Goal: Information Seeking & Learning: Check status

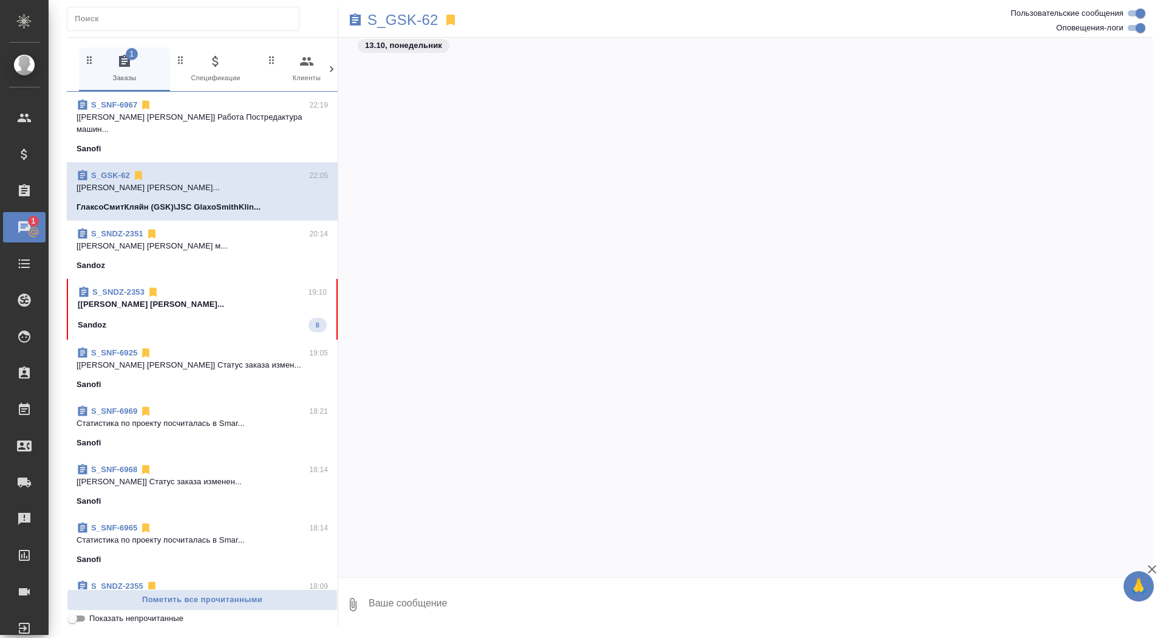
scroll to position [29374, 0]
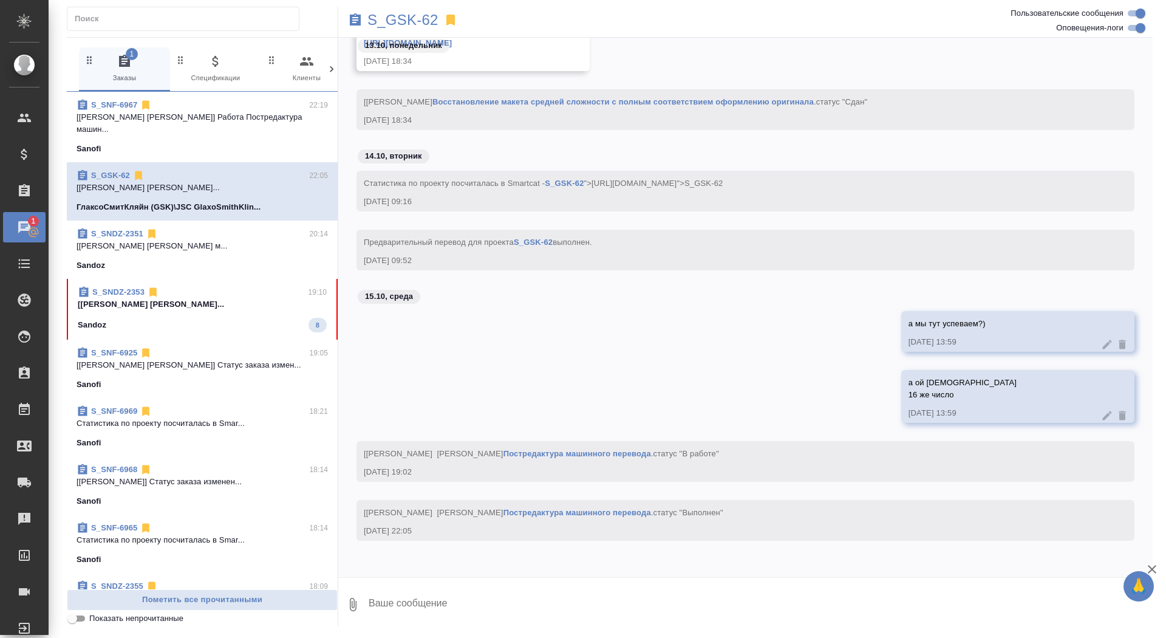
click at [216, 300] on span "S_SNDZ-2353 19:10 [Горшкова Валентина] Работа Постредактур... Sandoz 8" at bounding box center [202, 309] width 249 height 46
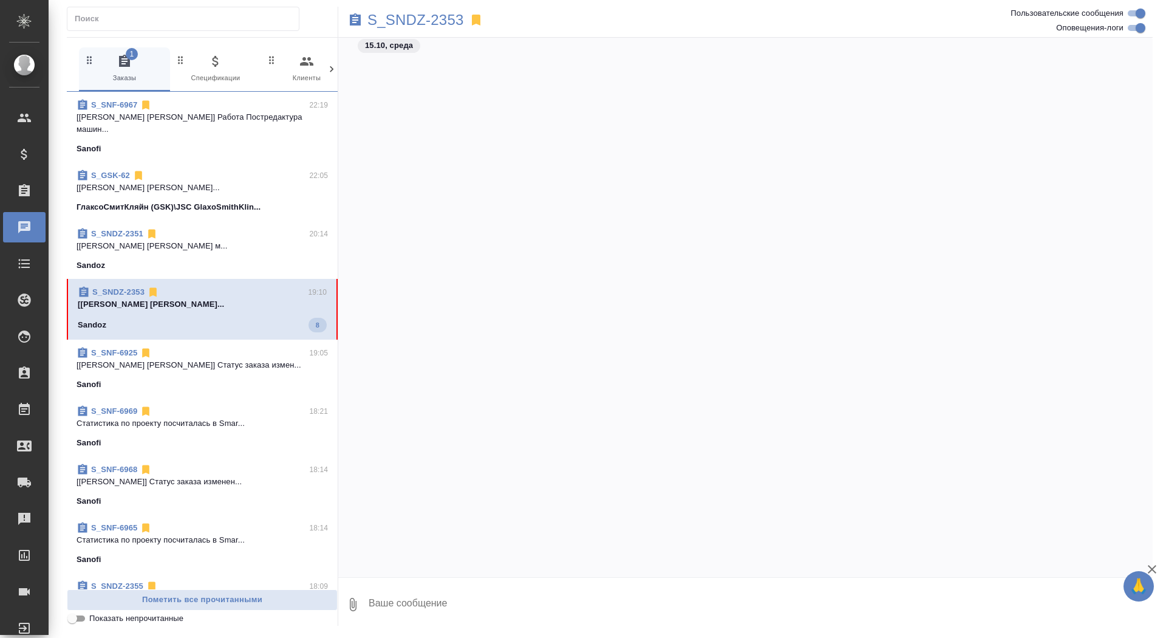
scroll to position [20647, 0]
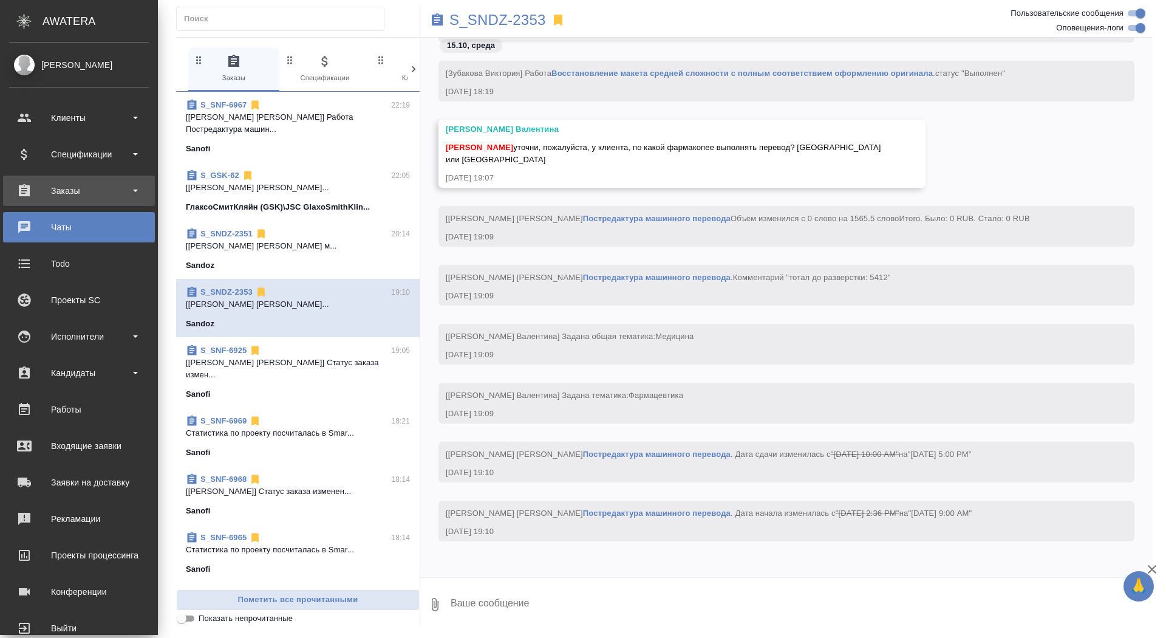
click at [51, 203] on div "Заказы" at bounding box center [79, 191] width 152 height 30
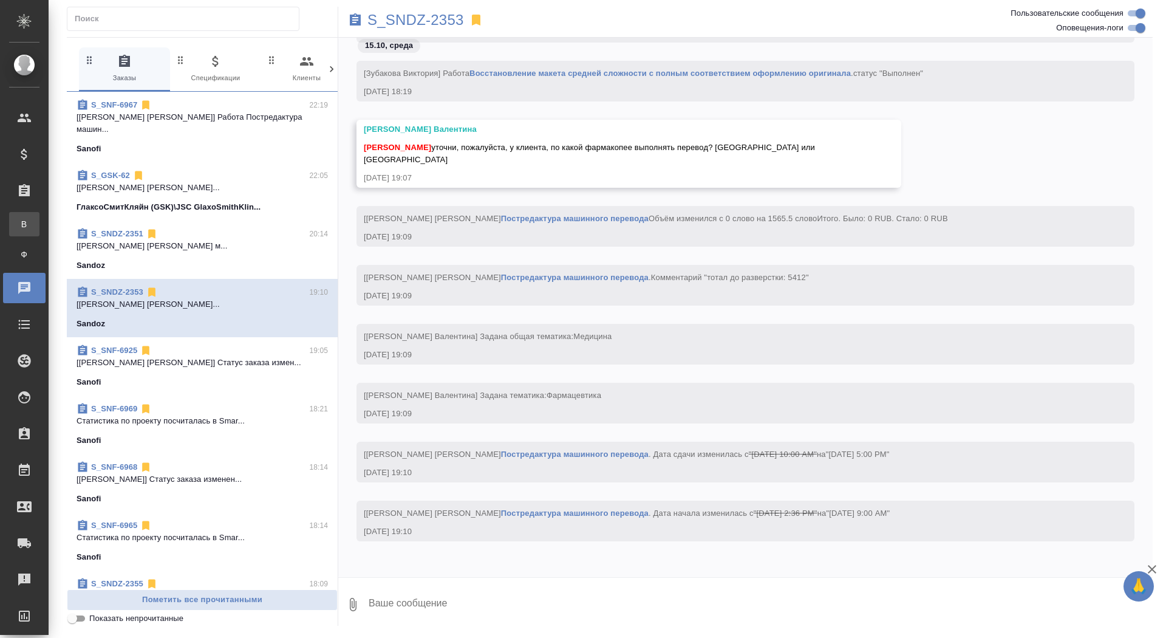
click at [18, 228] on div "Все заказы" at bounding box center [9, 224] width 18 height 12
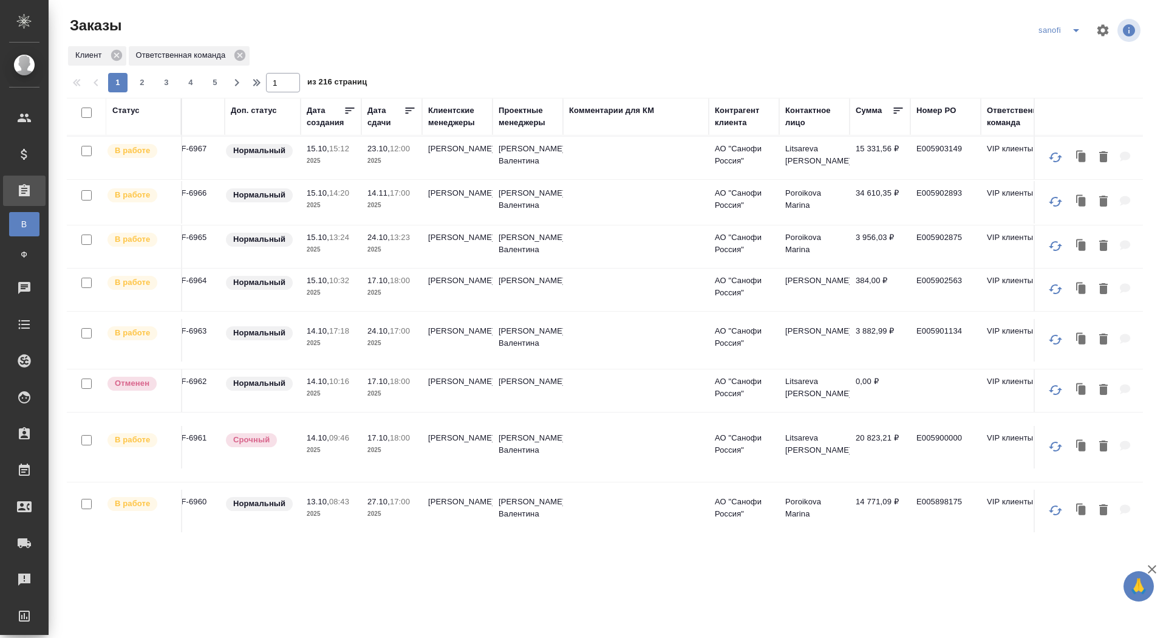
scroll to position [92, 244]
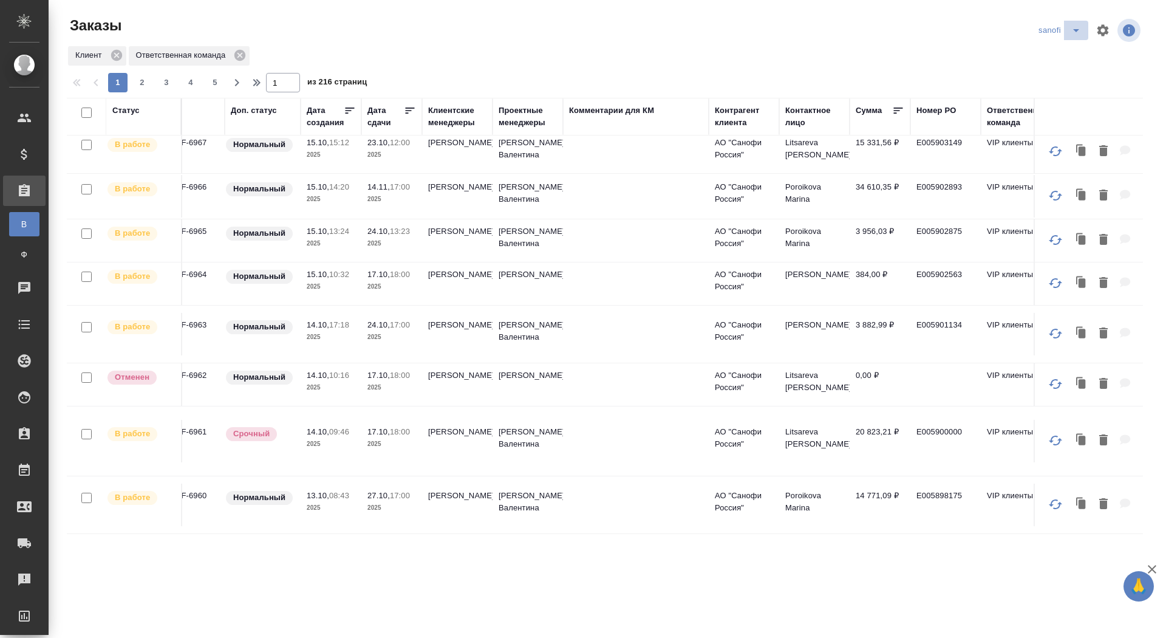
click at [1078, 33] on icon "split button" at bounding box center [1076, 30] width 15 height 15
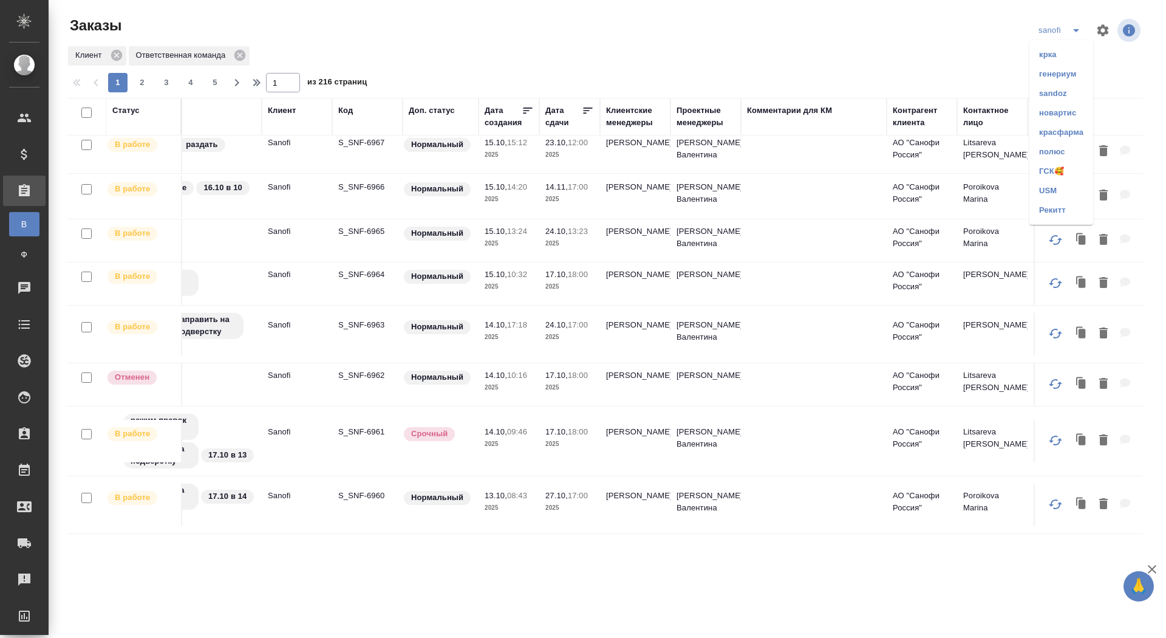
scroll to position [92, 0]
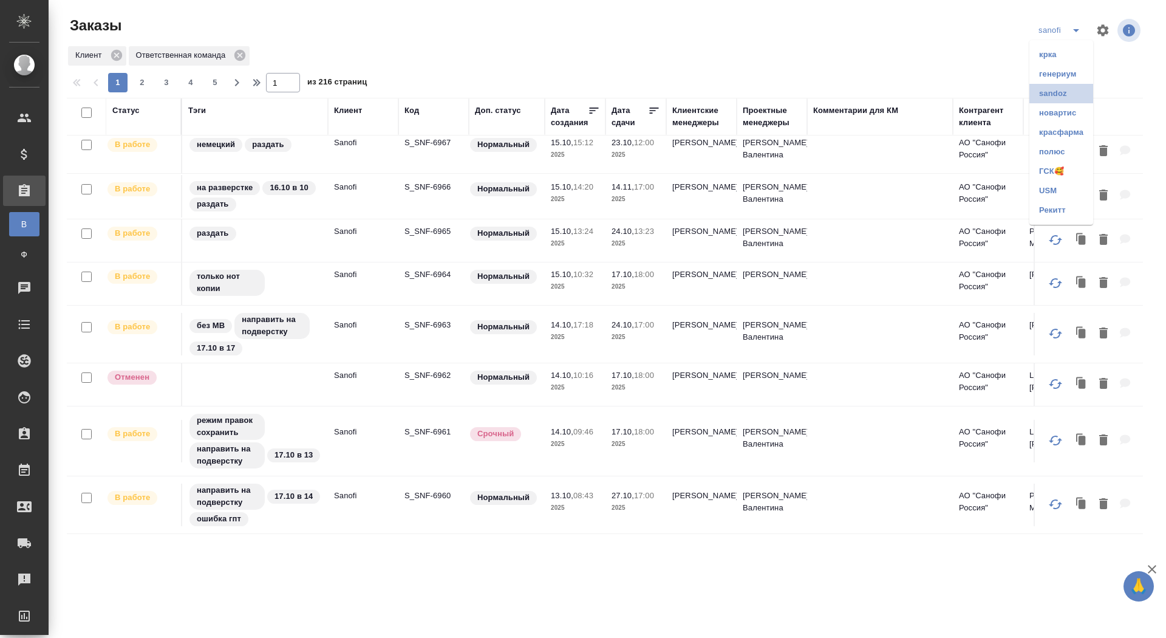
click at [1049, 94] on li "sandoz" at bounding box center [1062, 93] width 64 height 19
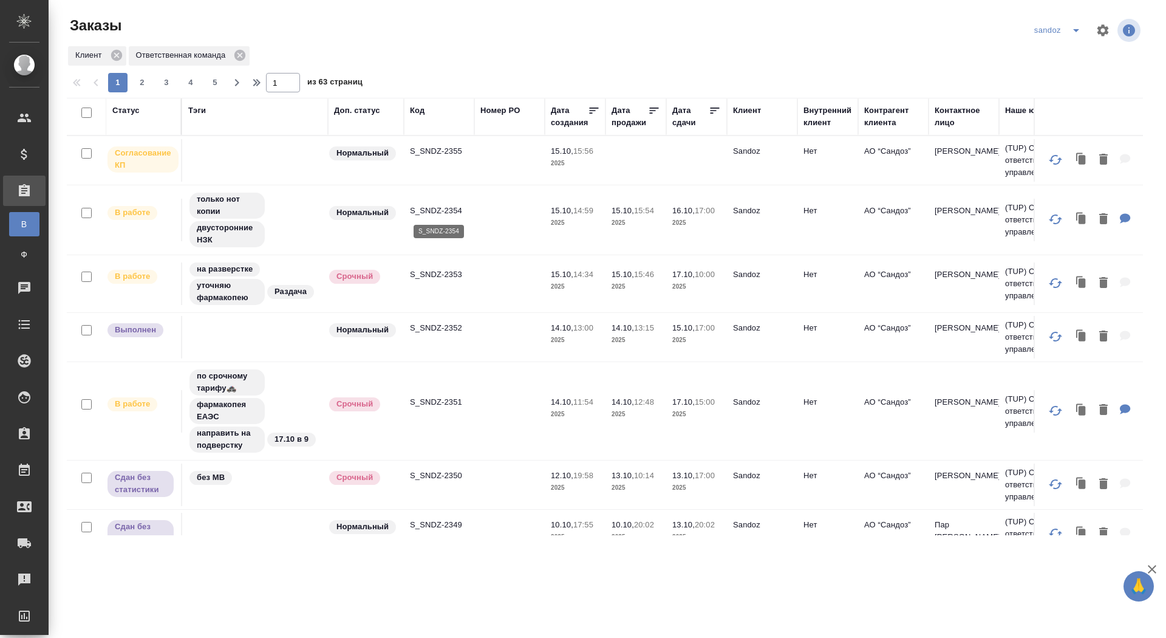
click at [429, 213] on p "S_SNDZ-2354" at bounding box center [439, 211] width 58 height 12
click at [440, 150] on p "S_SNDZ-2355" at bounding box center [439, 151] width 58 height 12
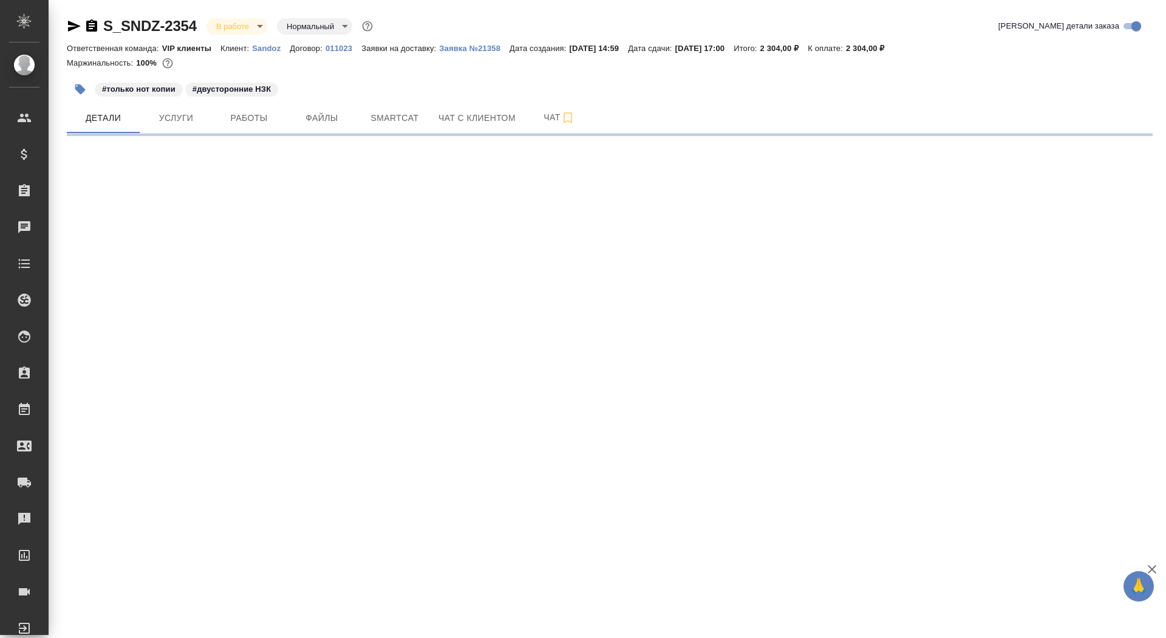
select select "RU"
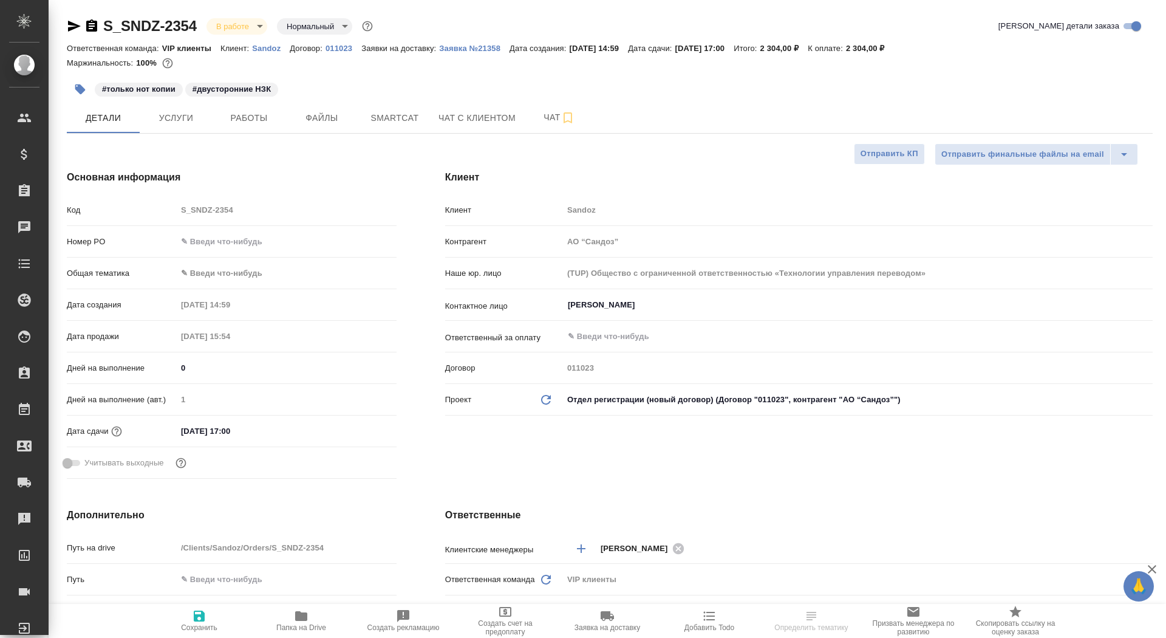
type textarea "x"
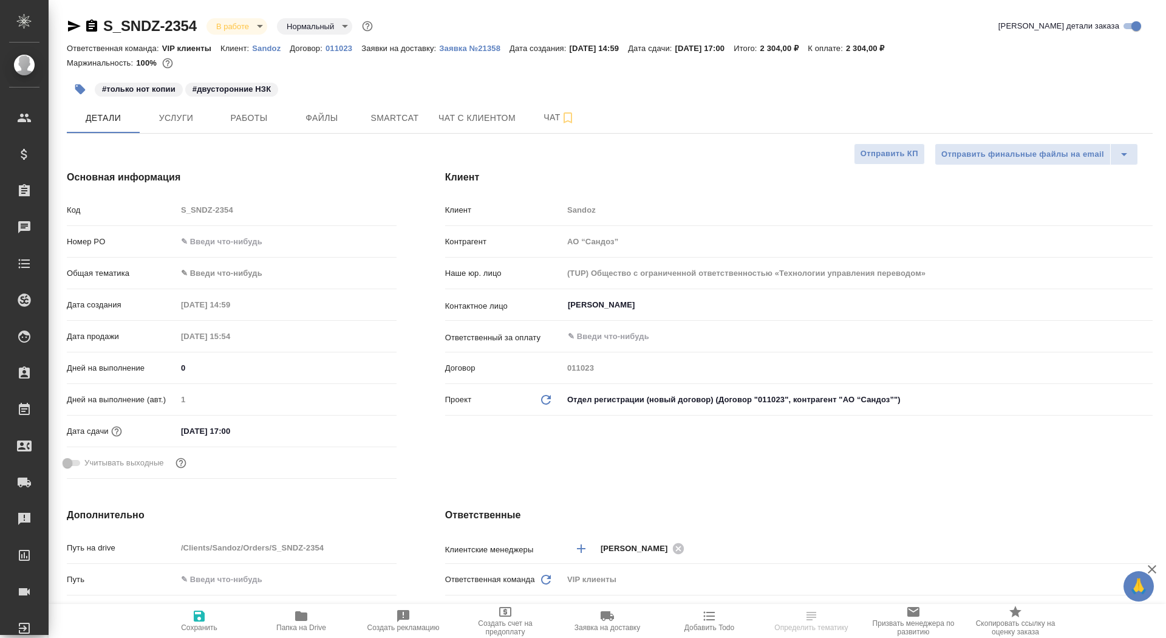
type textarea "x"
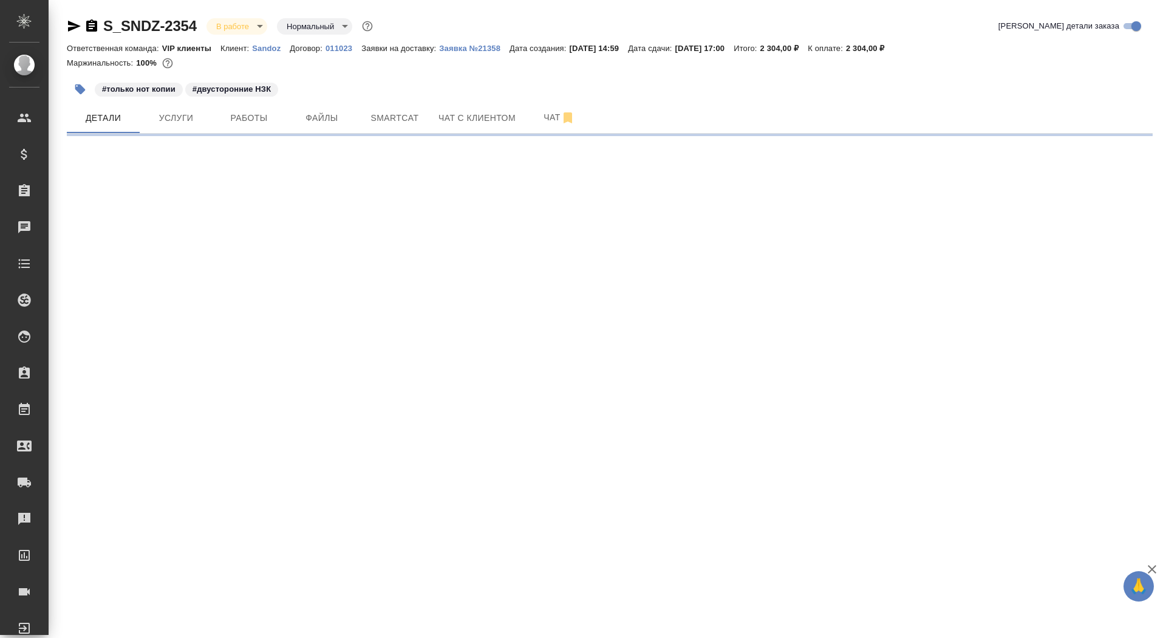
select select "RU"
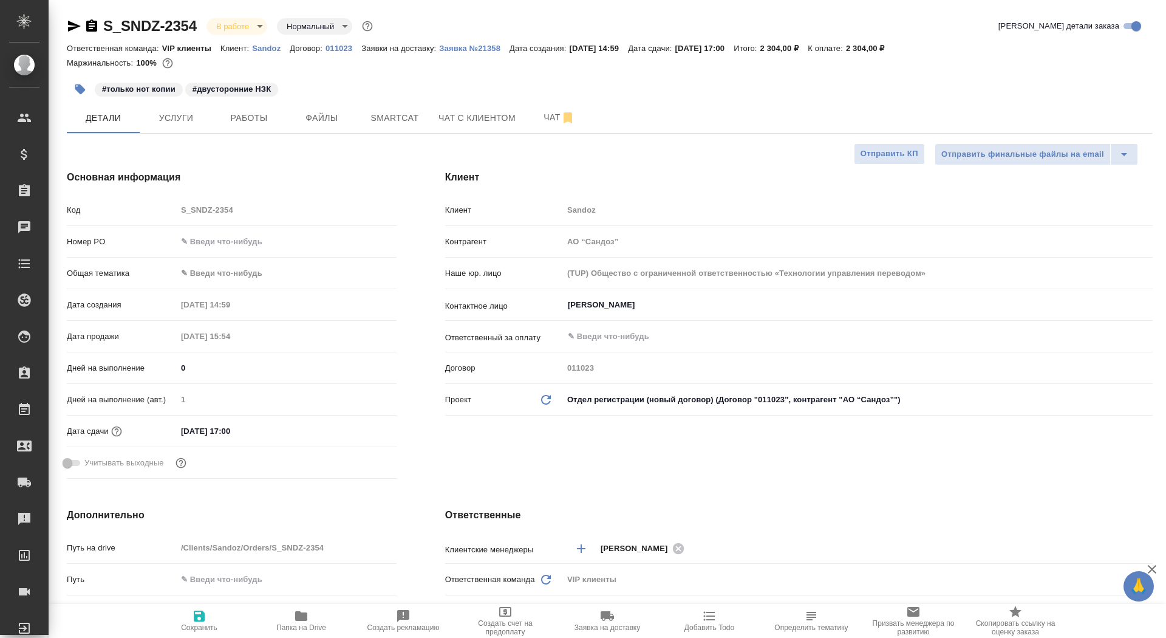
type textarea "x"
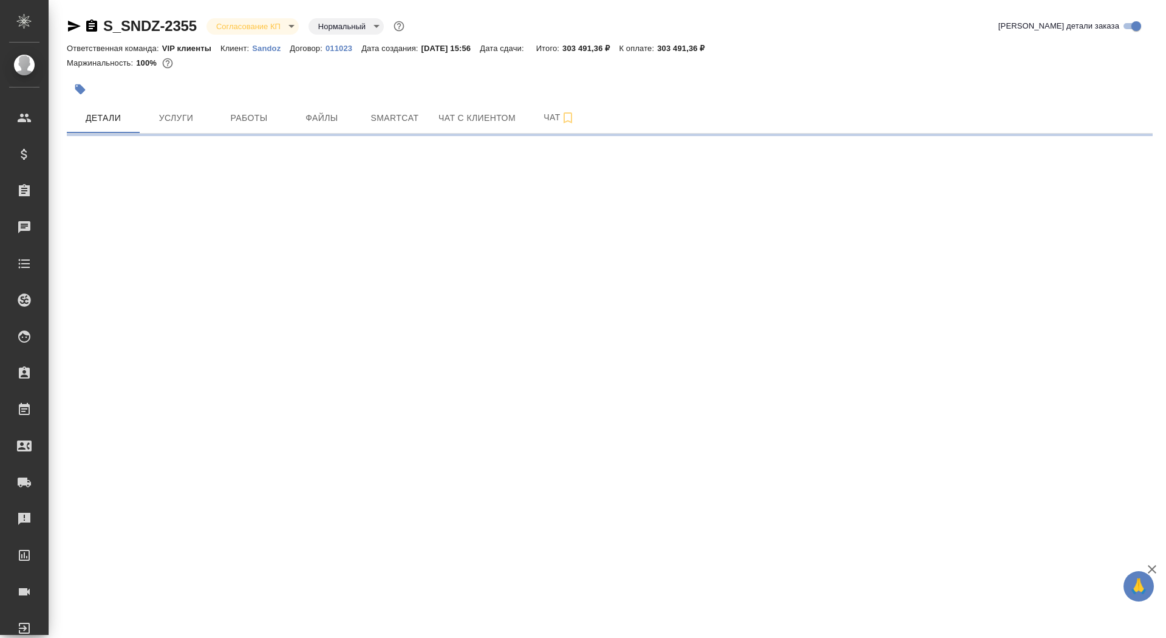
select select "RU"
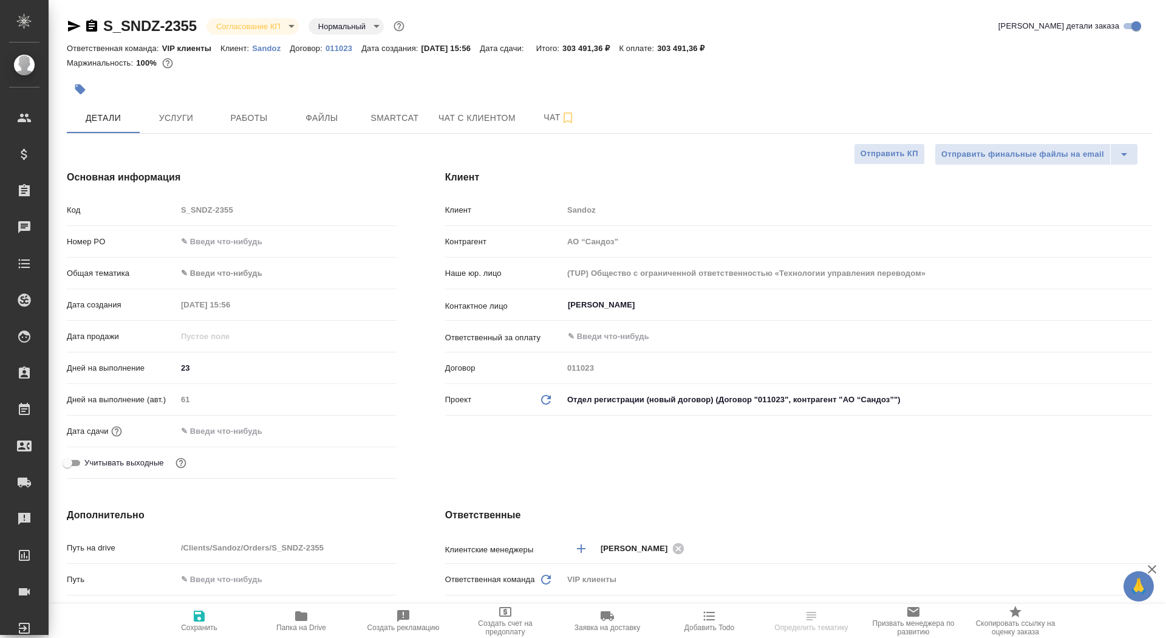
type textarea "x"
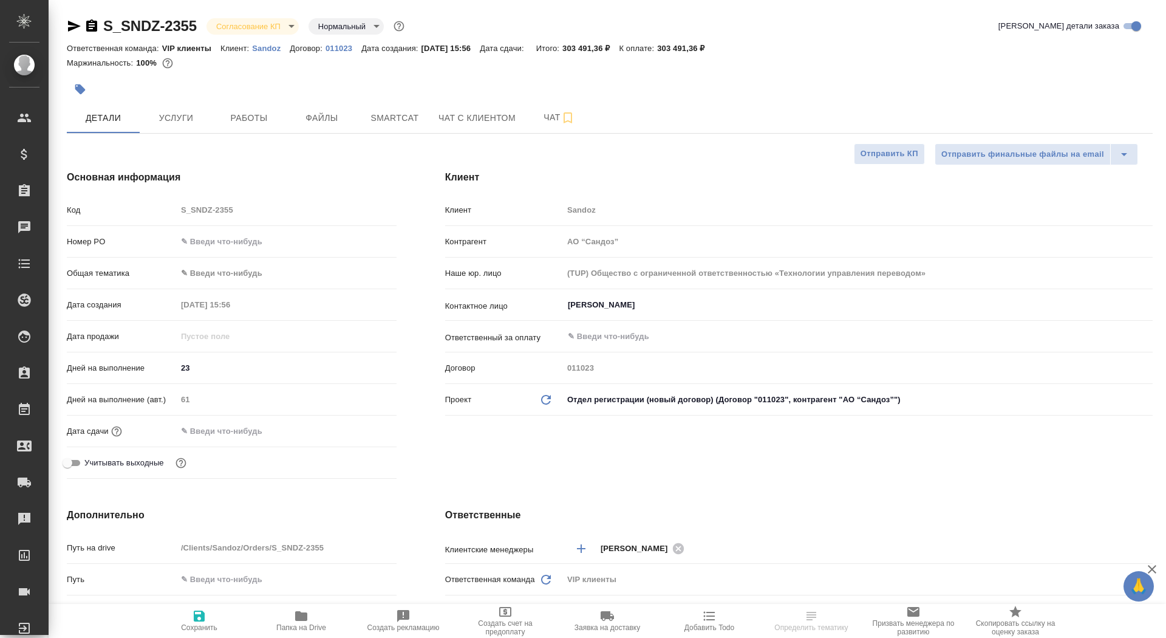
type textarea "x"
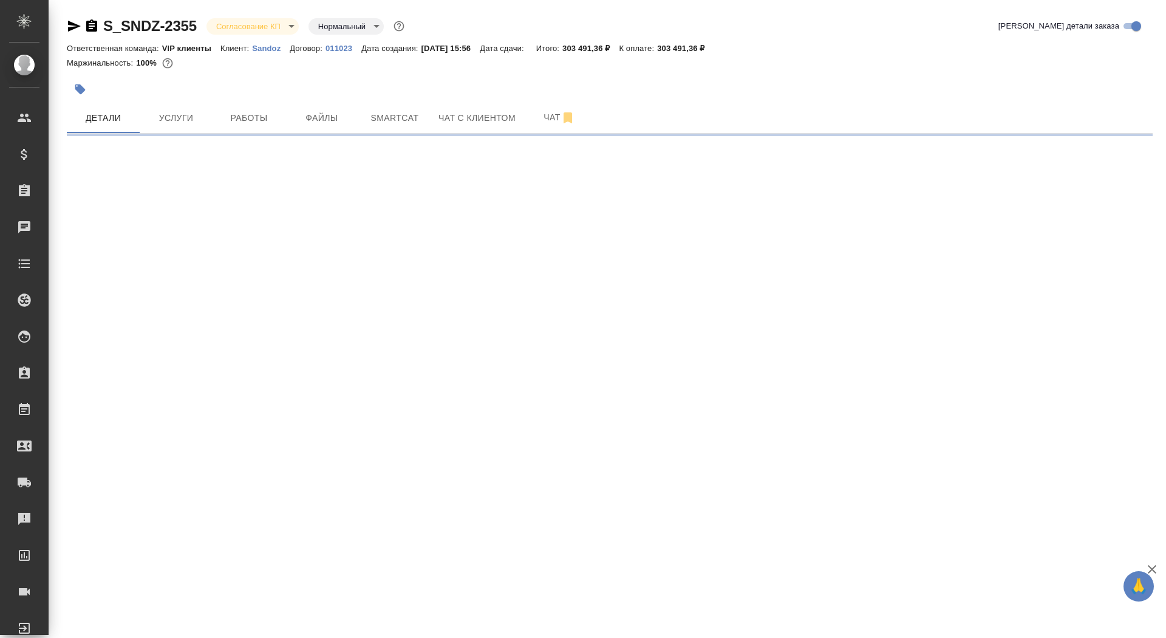
select select "RU"
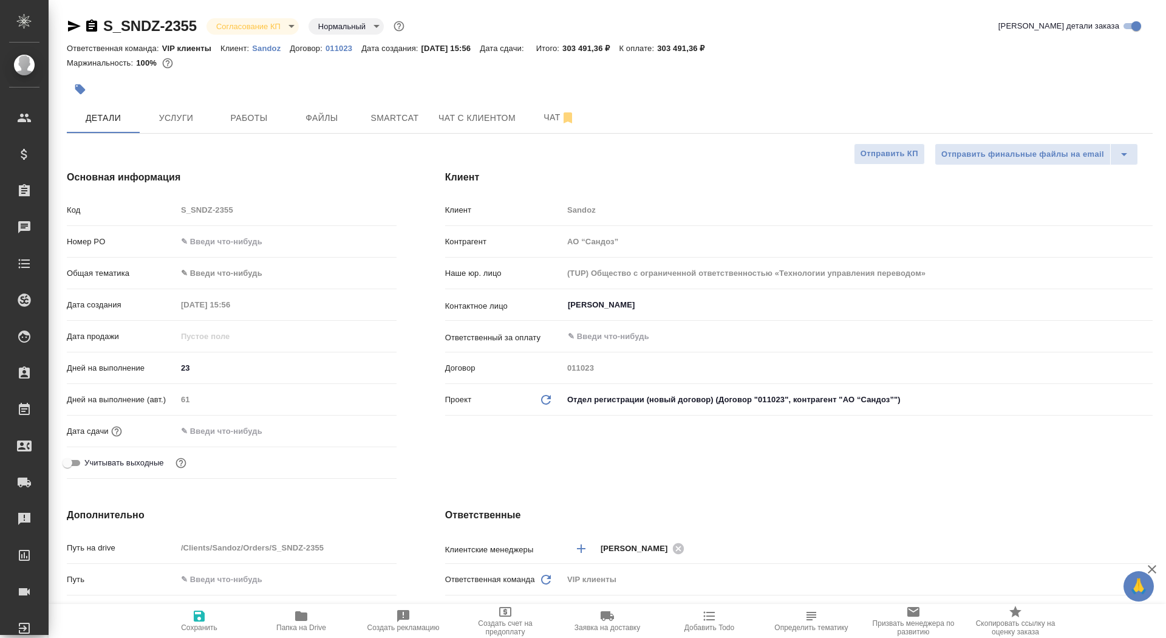
type textarea "x"
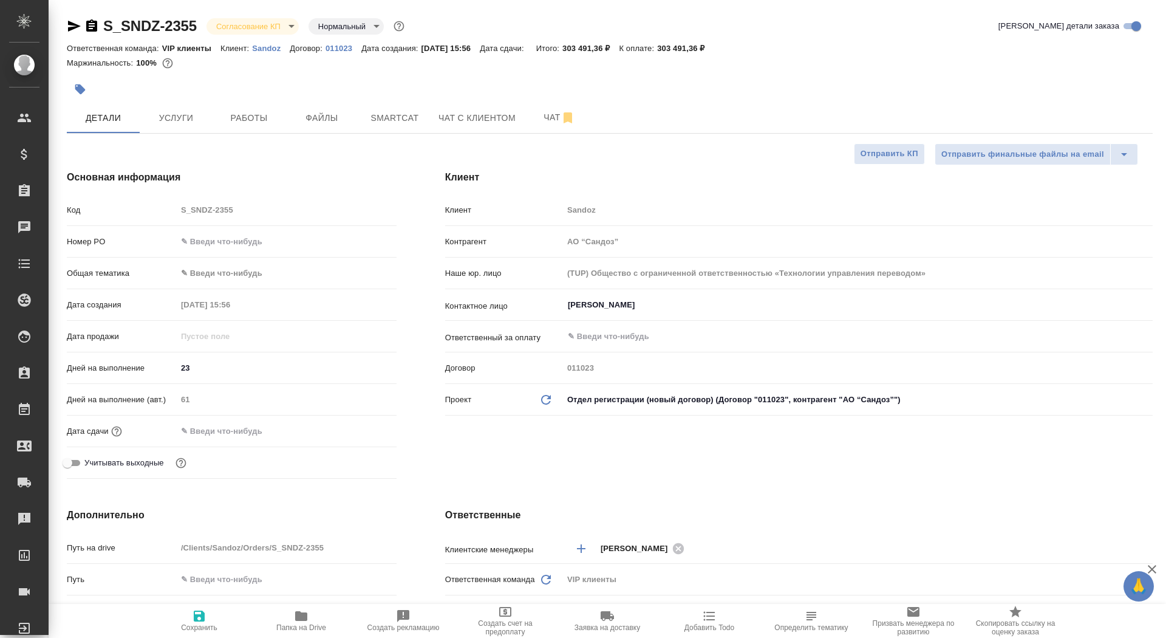
type textarea "x"
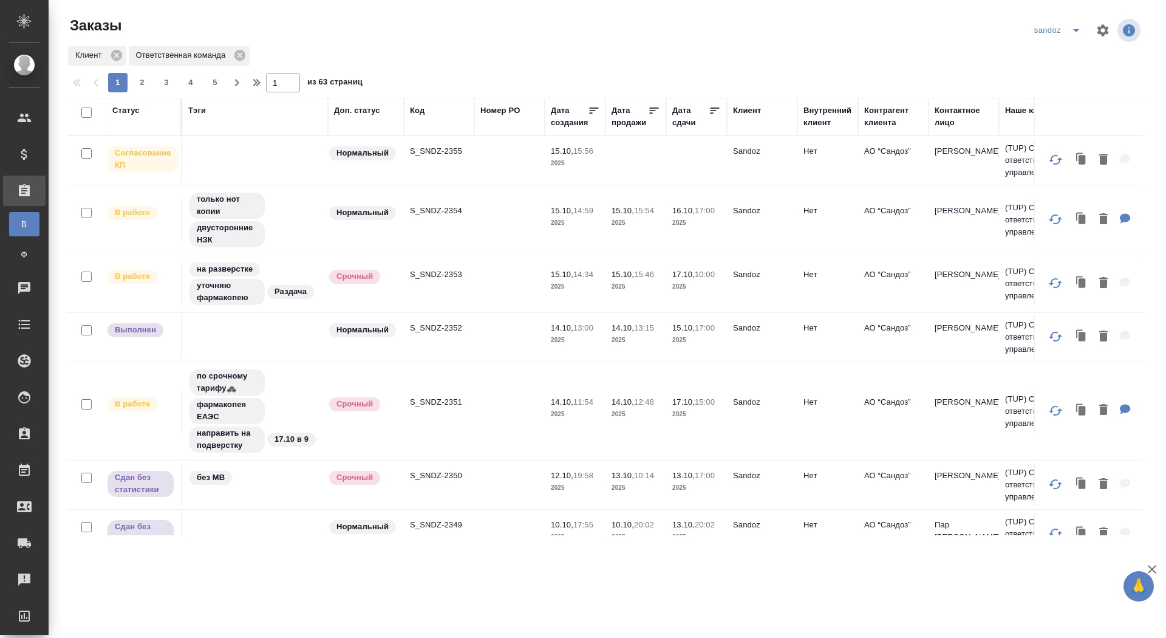
click at [675, 123] on div "Дата сдачи" at bounding box center [690, 116] width 36 height 24
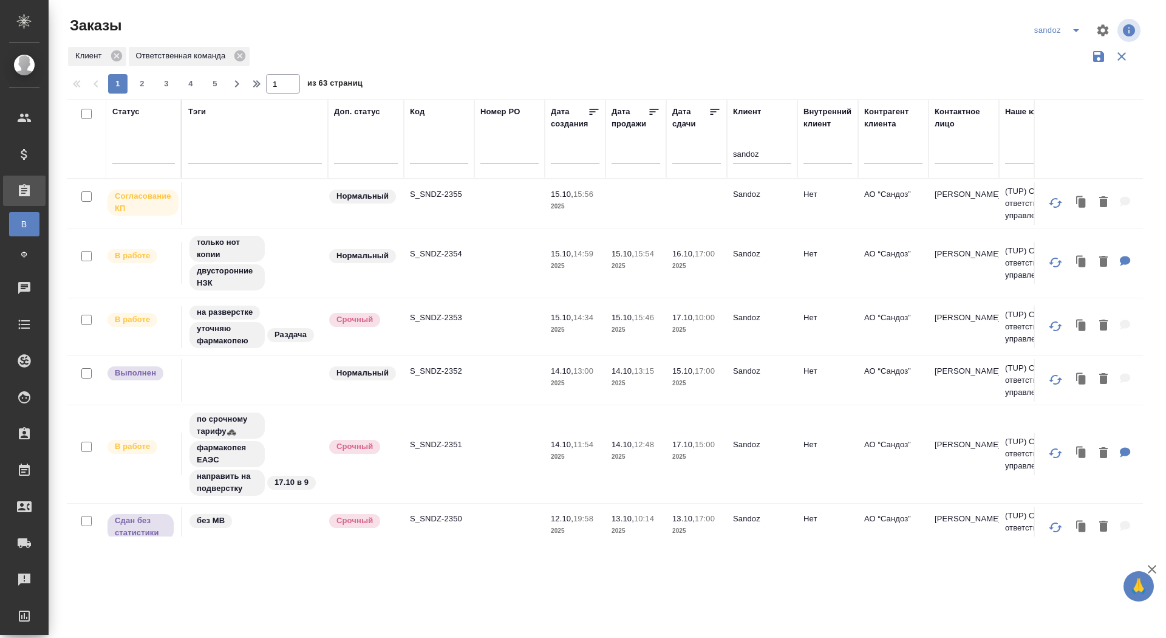
click at [688, 152] on input "text" at bounding box center [700, 153] width 41 height 17
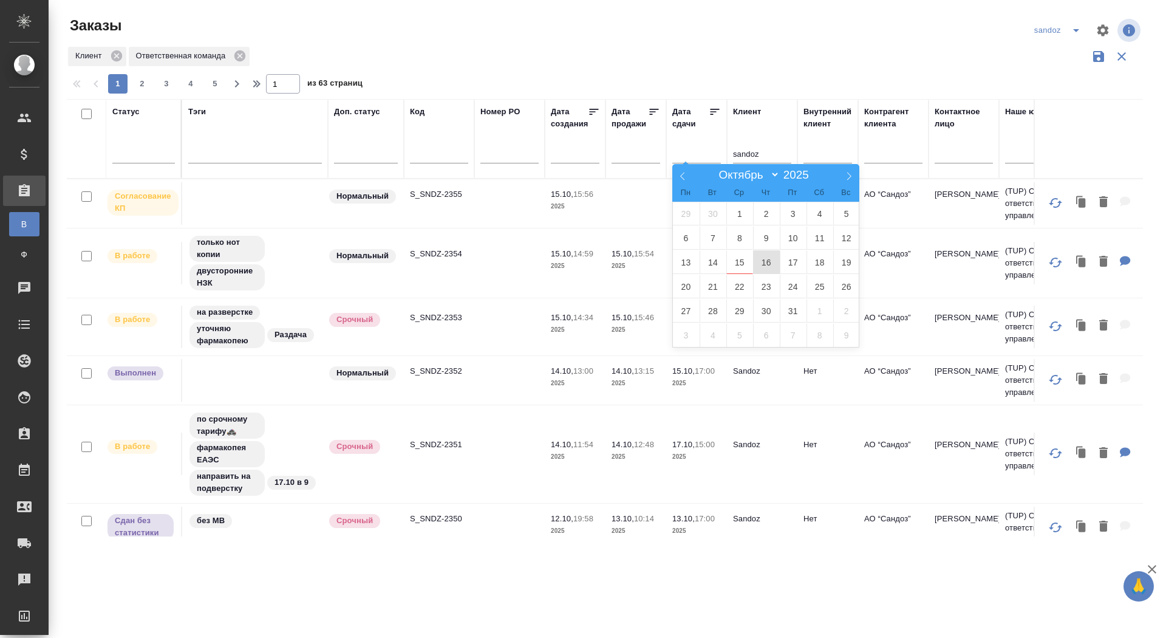
click at [768, 258] on span "16" at bounding box center [766, 262] width 27 height 24
type div "2025-10-15T21:00:00.000Z"
click at [793, 259] on span "17" at bounding box center [793, 262] width 27 height 24
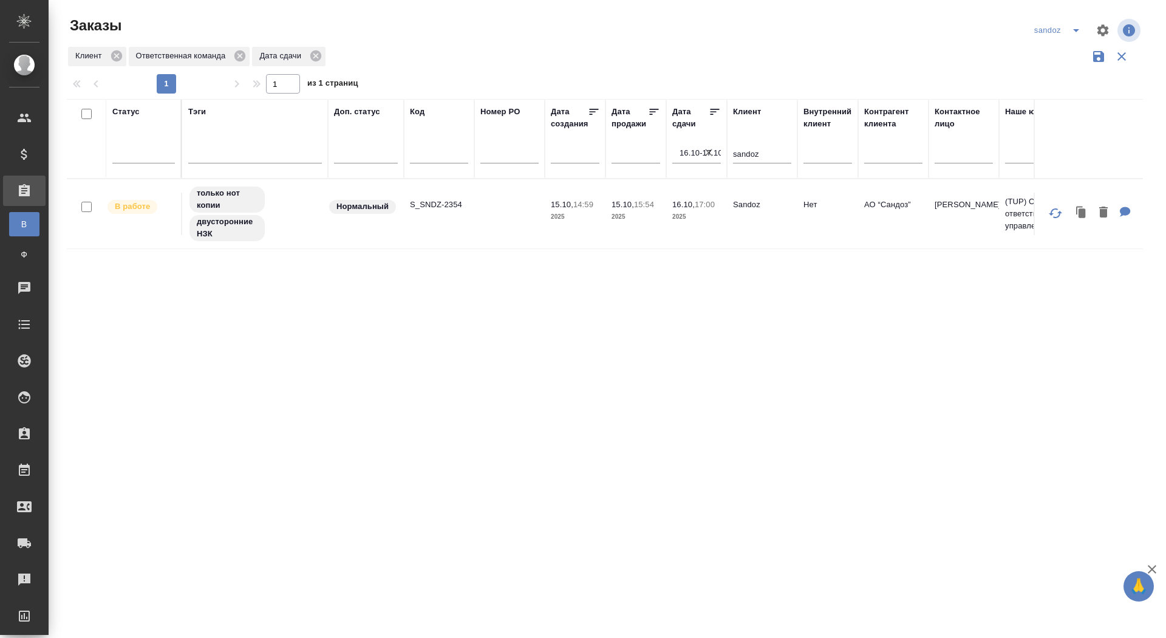
click at [1080, 24] on icon "split button" at bounding box center [1076, 30] width 15 height 15
click at [1042, 113] on li "новартис" at bounding box center [1060, 112] width 64 height 19
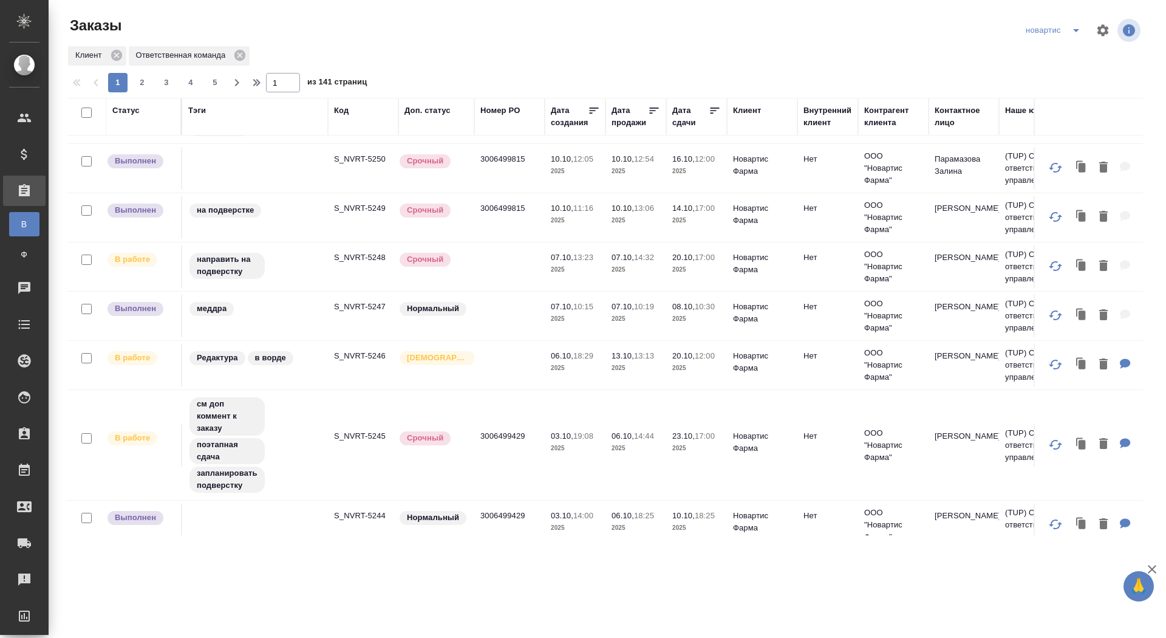
scroll to position [483, 0]
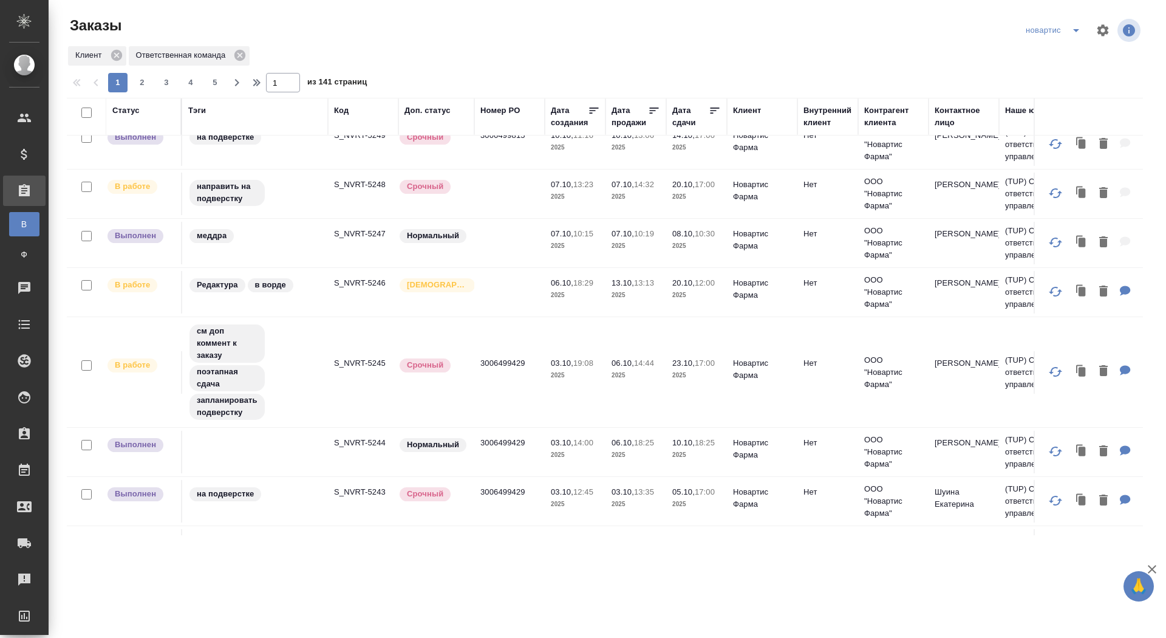
click at [695, 114] on div "Дата сдачи" at bounding box center [690, 116] width 36 height 24
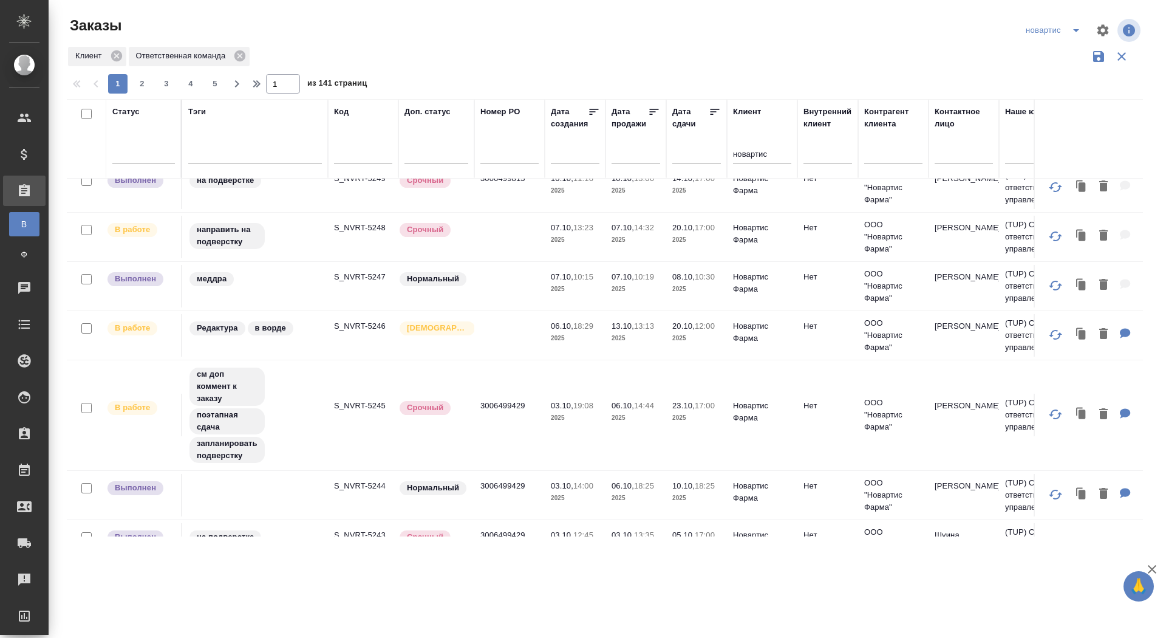
scroll to position [525, 0]
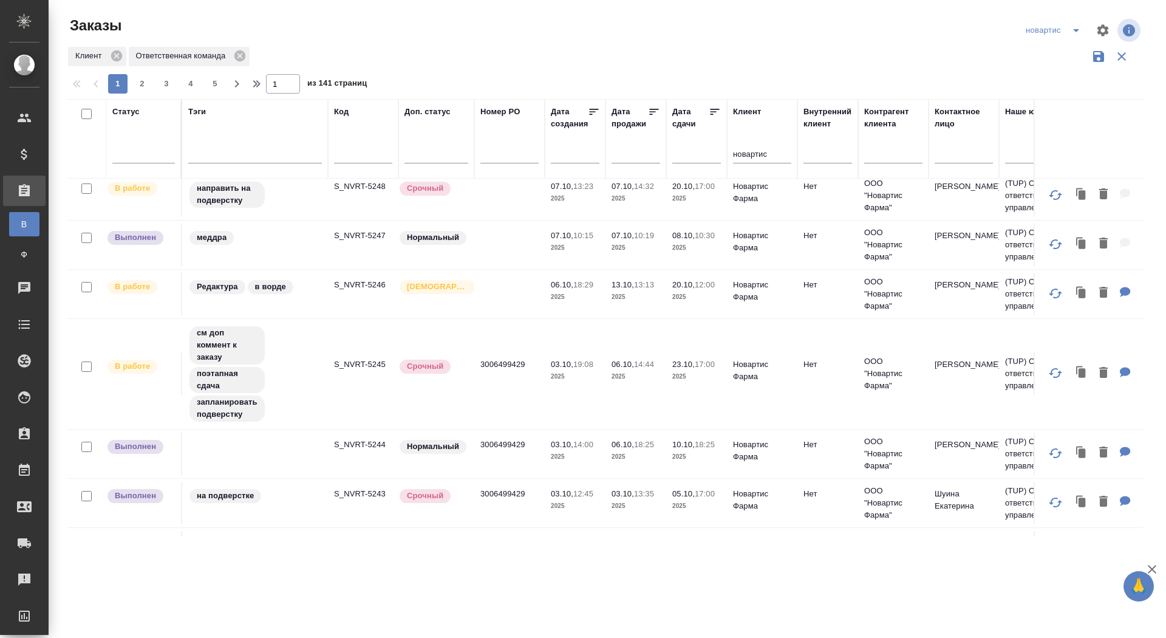
click at [684, 157] on input "text" at bounding box center [700, 153] width 41 height 17
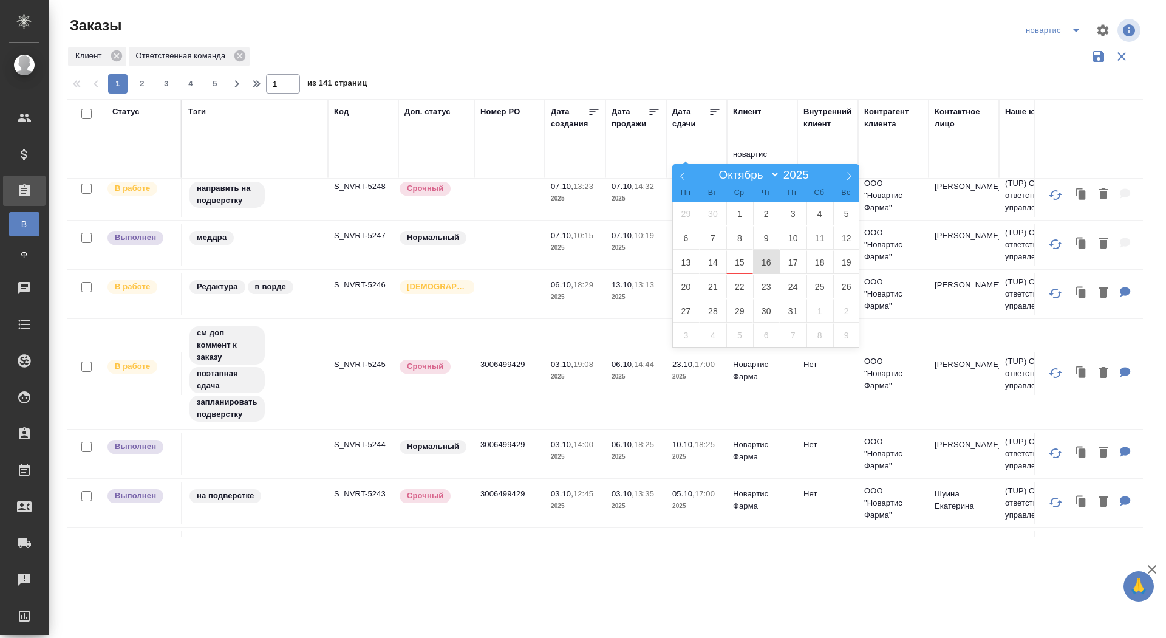
click at [760, 261] on span "16" at bounding box center [766, 262] width 27 height 24
type div "2025-10-15T21:00:00.000Z"
click at [780, 259] on span "17" at bounding box center [793, 262] width 27 height 24
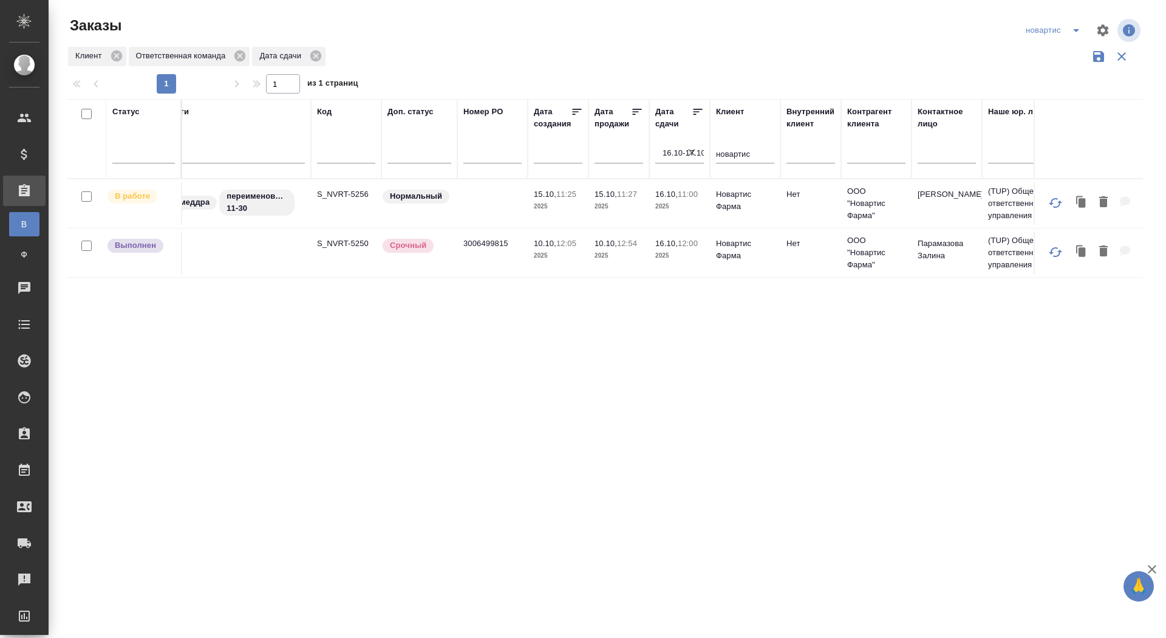
scroll to position [0, 11]
click at [1076, 30] on icon "split button" at bounding box center [1076, 30] width 6 height 3
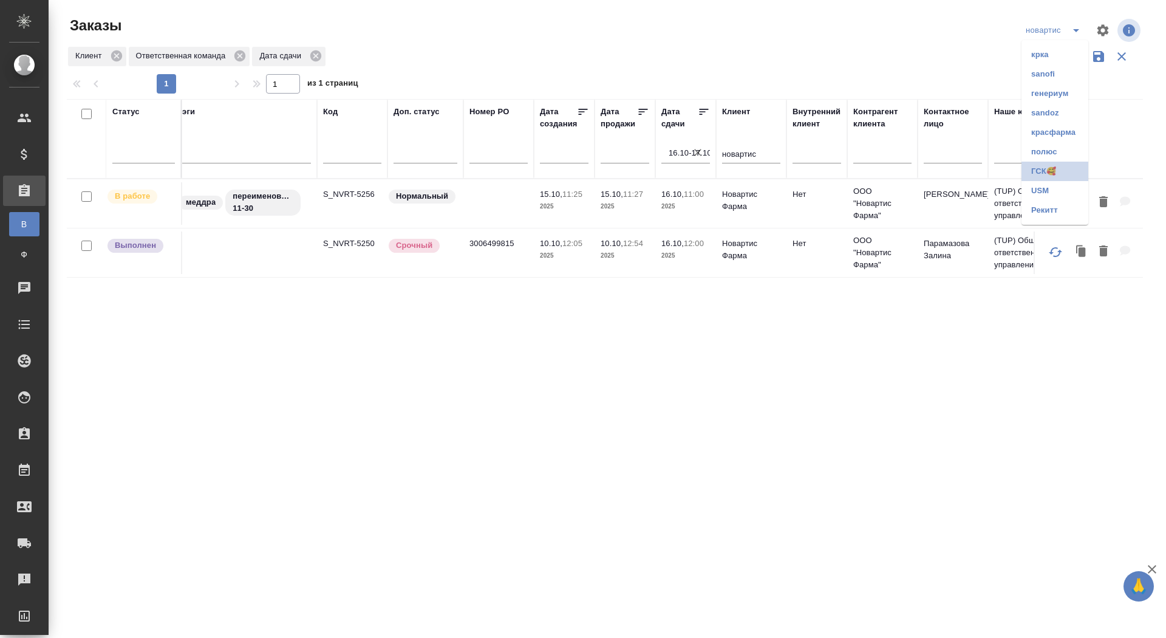
click at [1047, 171] on li "ГСК🥰" at bounding box center [1055, 171] width 67 height 19
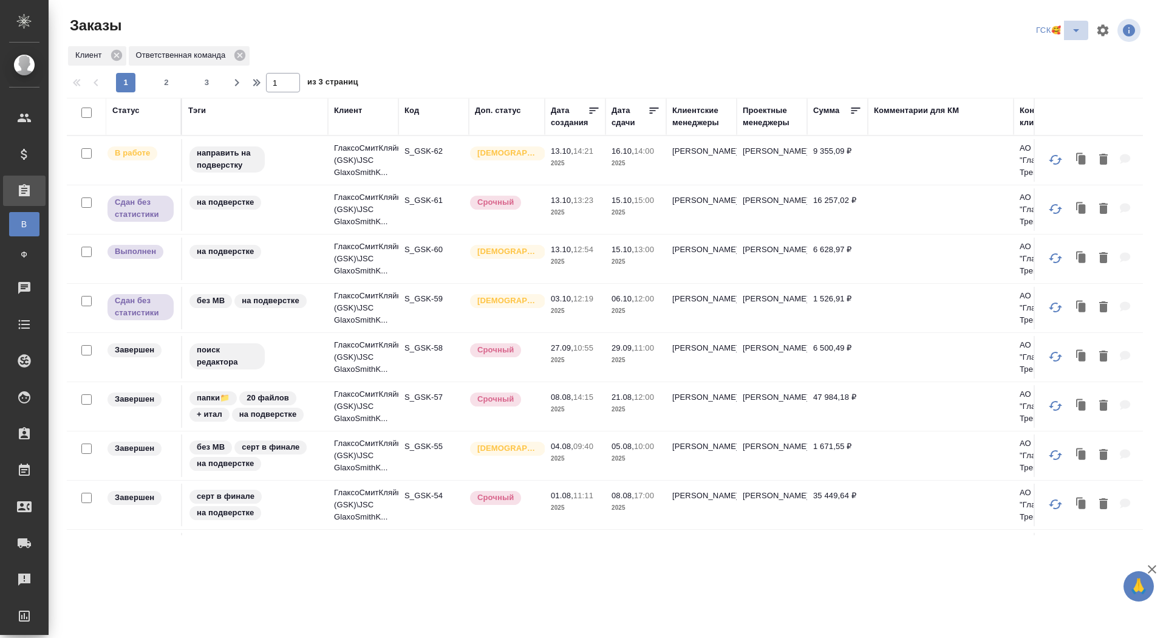
click at [1074, 35] on icon "split button" at bounding box center [1076, 30] width 15 height 15
click at [1064, 157] on li "красфарма" at bounding box center [1060, 151] width 64 height 19
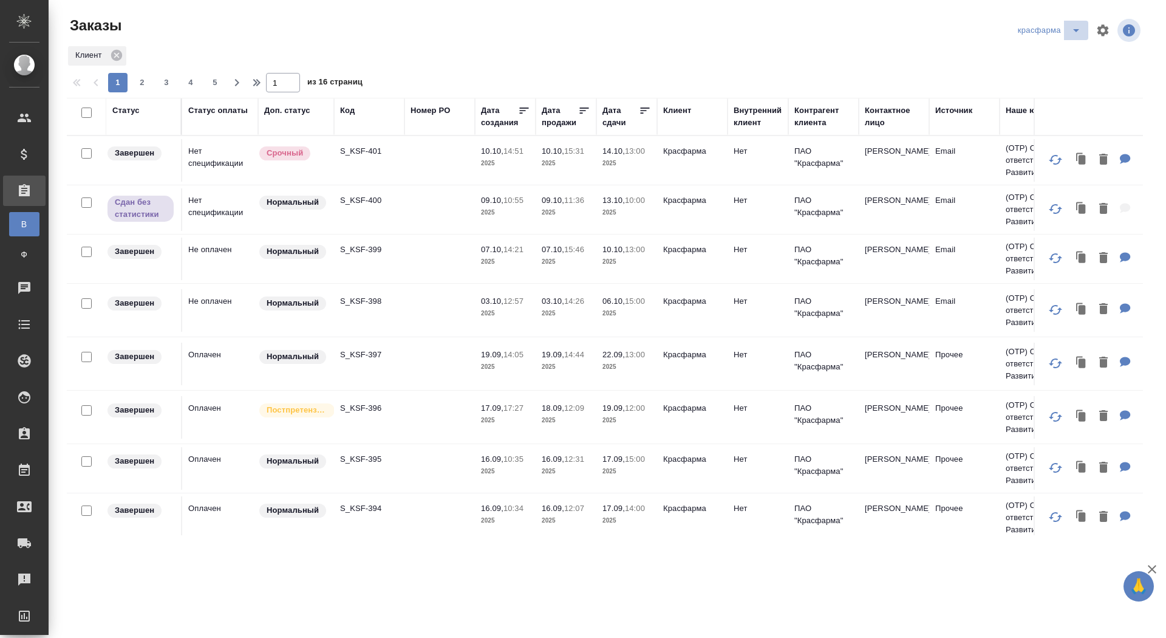
click at [1078, 30] on icon "split button" at bounding box center [1076, 30] width 15 height 15
click at [1044, 208] on li "Рекитт" at bounding box center [1050, 209] width 75 height 19
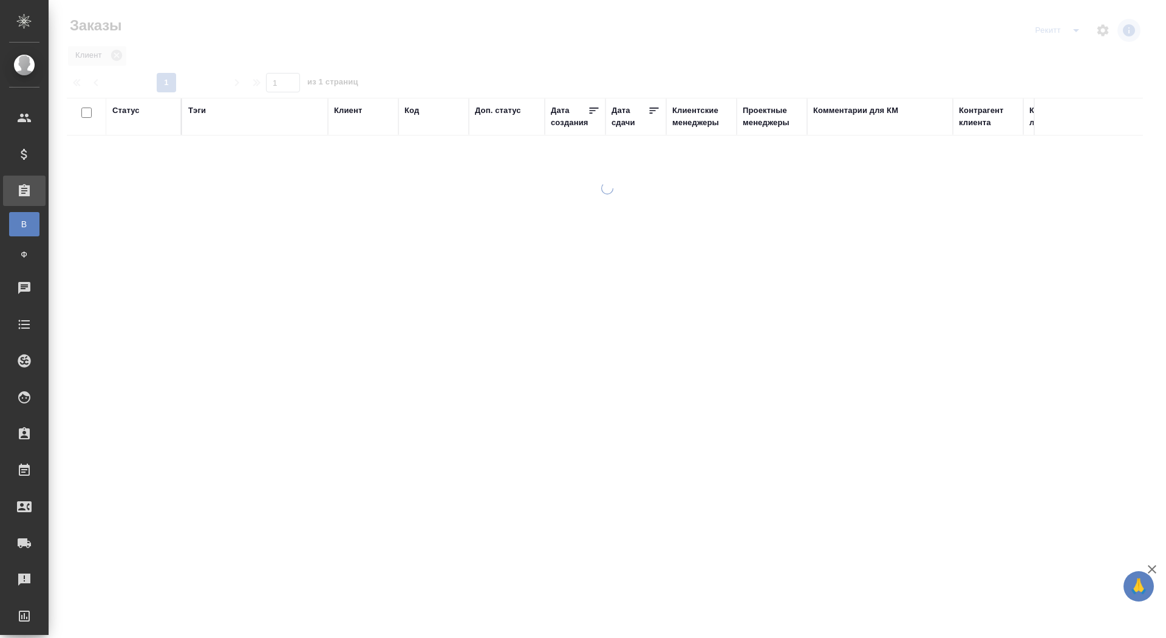
click at [1077, 36] on icon "split button" at bounding box center [1076, 30] width 15 height 15
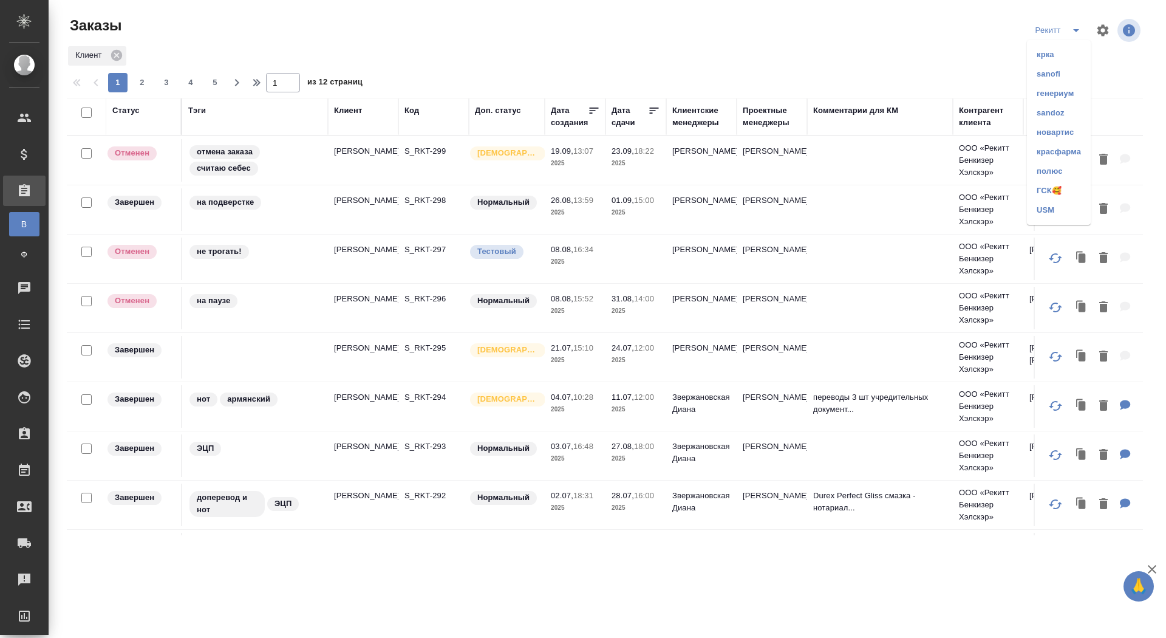
click at [1049, 76] on li "sanofi" at bounding box center [1059, 73] width 64 height 19
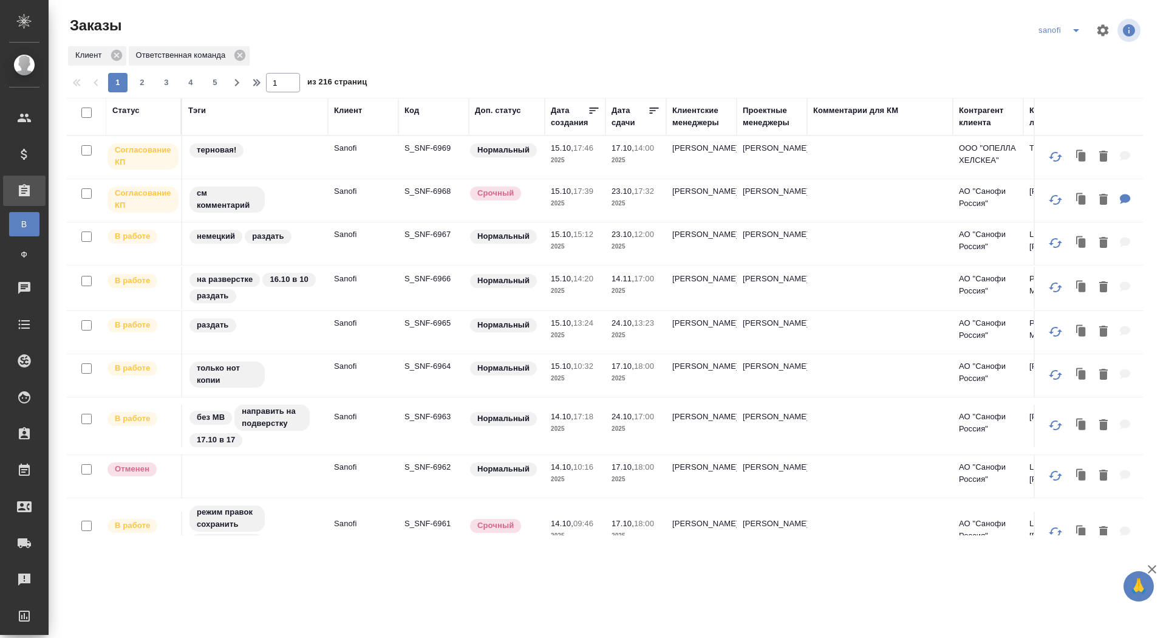
click at [631, 121] on div "Дата сдачи" at bounding box center [630, 116] width 36 height 24
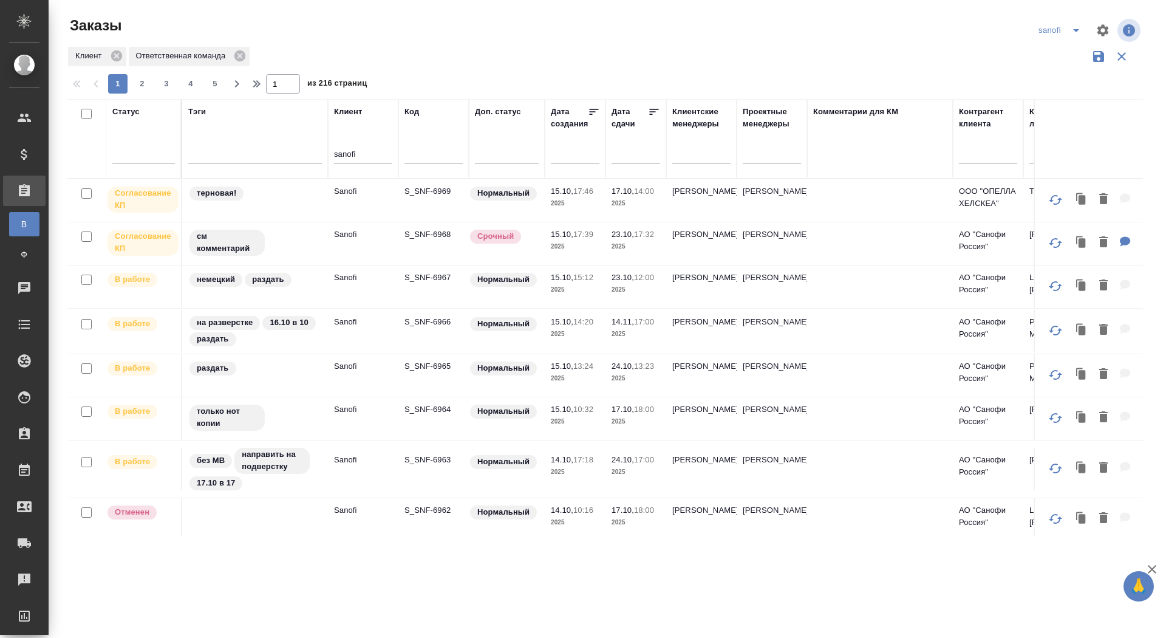
click at [628, 160] on input "text" at bounding box center [639, 153] width 41 height 17
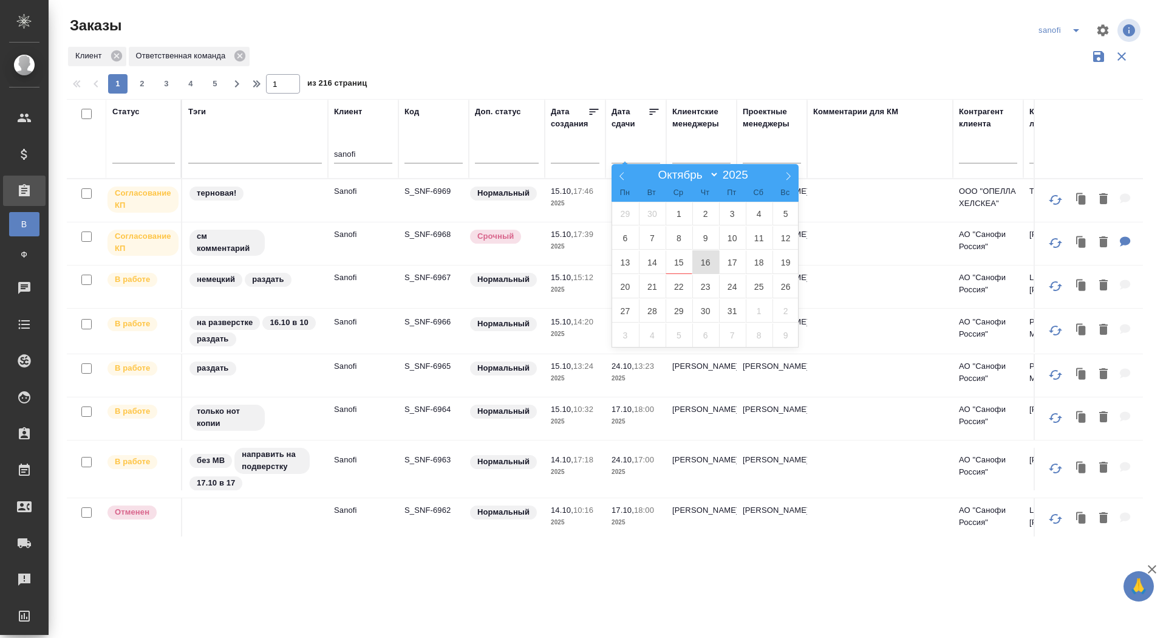
click at [701, 263] on span "16" at bounding box center [705, 262] width 27 height 24
type div "2025-10-15T21:00:00.000Z"
click at [726, 261] on span "17" at bounding box center [732, 262] width 27 height 24
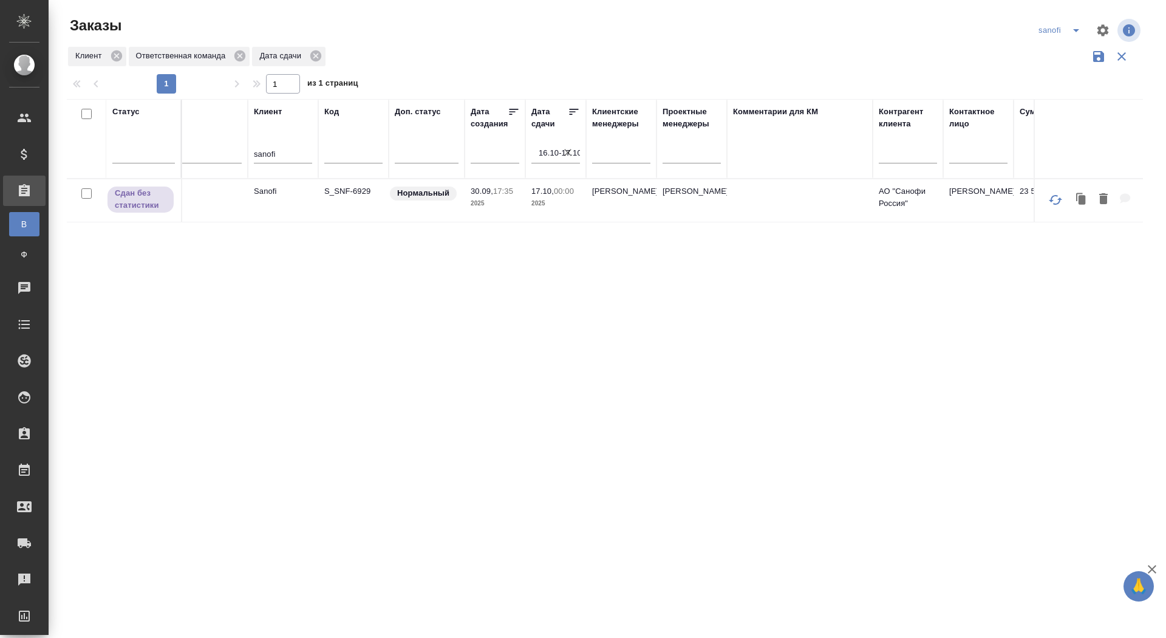
scroll to position [0, 78]
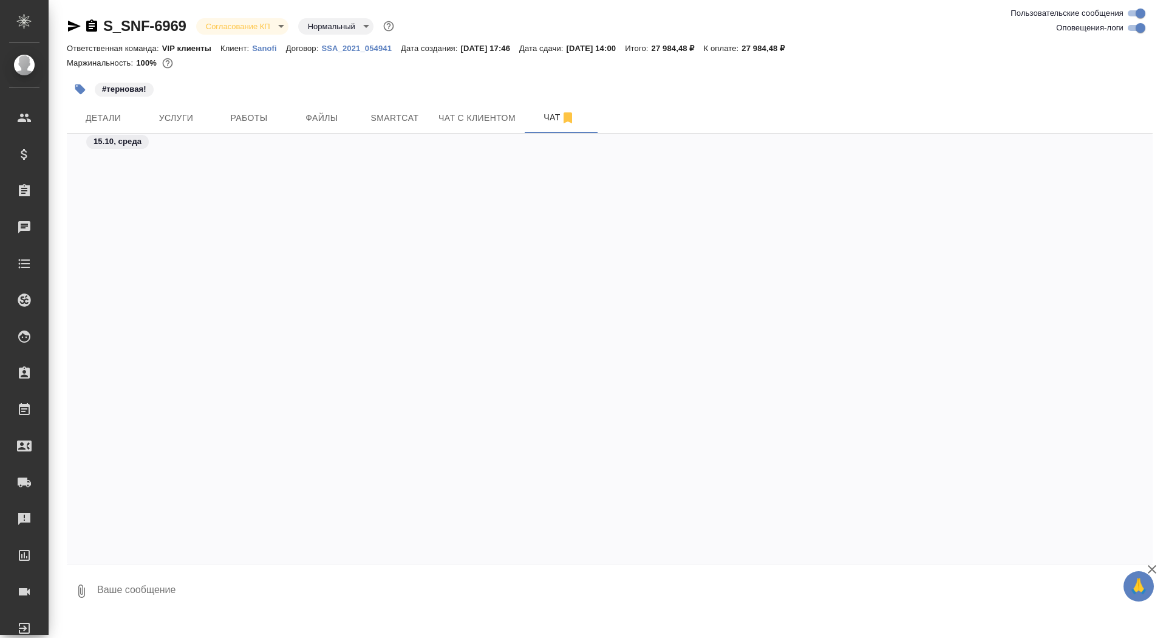
scroll to position [2011, 0]
